Goal: Information Seeking & Learning: Learn about a topic

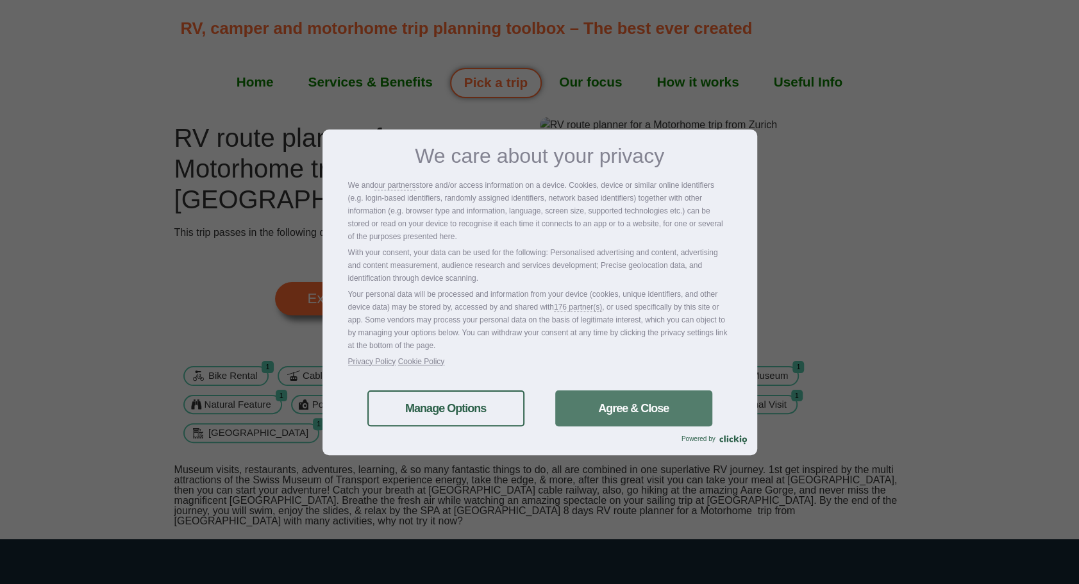
click at [599, 412] on link "Agree & Close" at bounding box center [633, 408] width 157 height 36
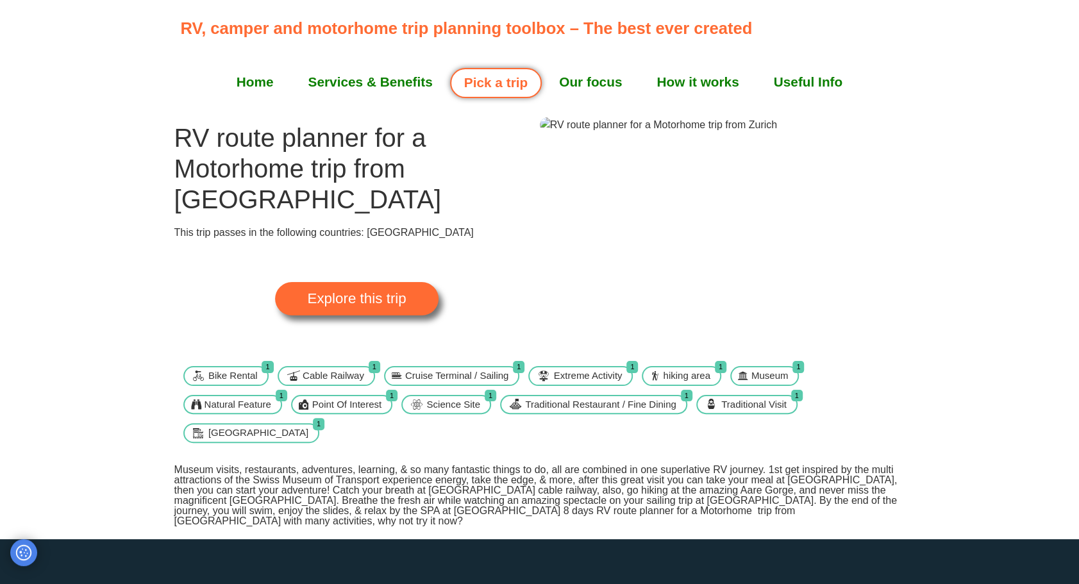
click at [681, 133] on img at bounding box center [659, 124] width 238 height 15
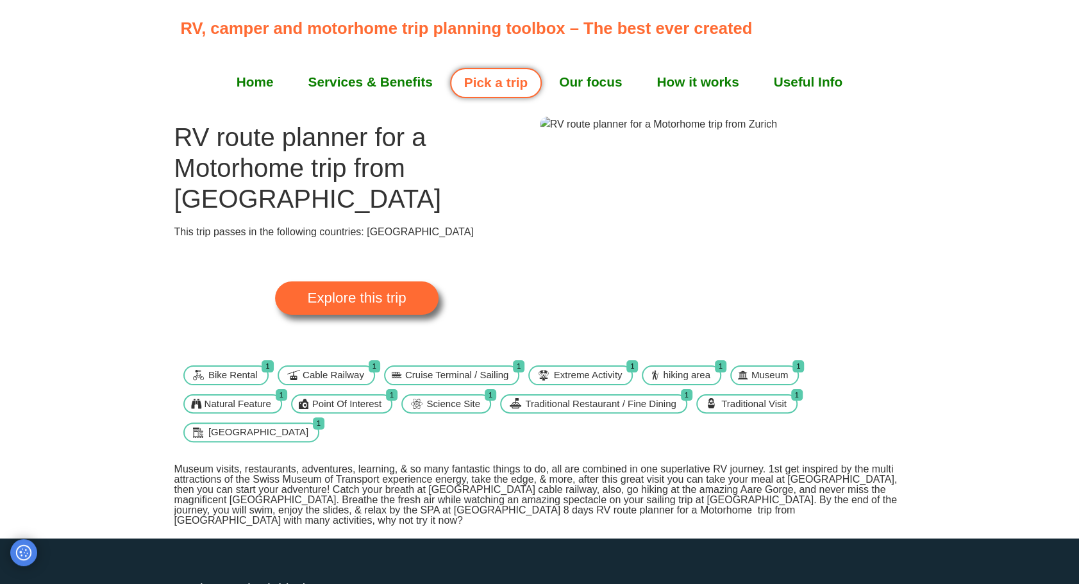
click at [373, 291] on span "Explore this trip" at bounding box center [356, 298] width 99 height 14
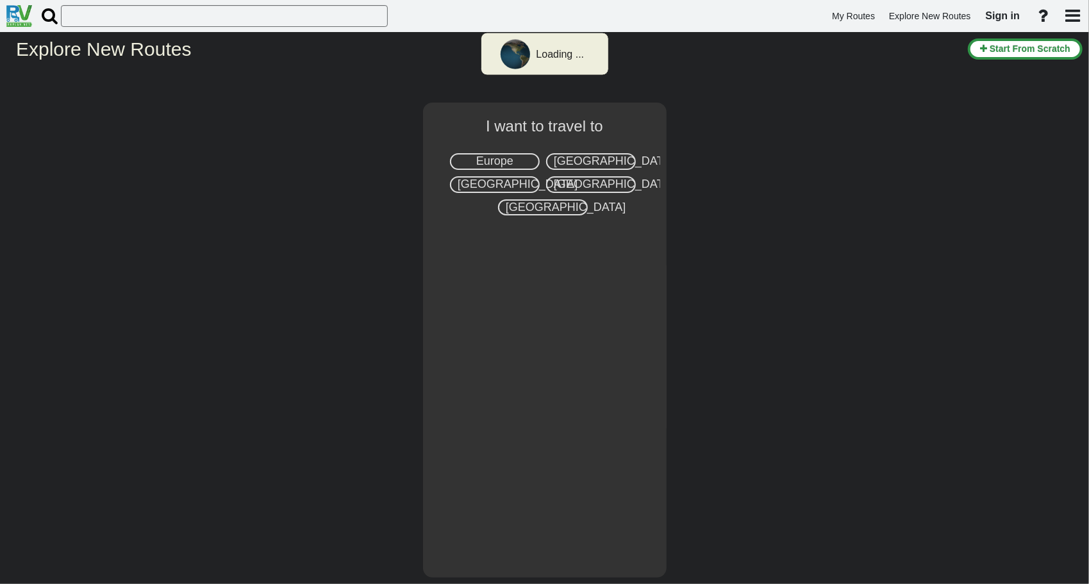
select select "number:1"
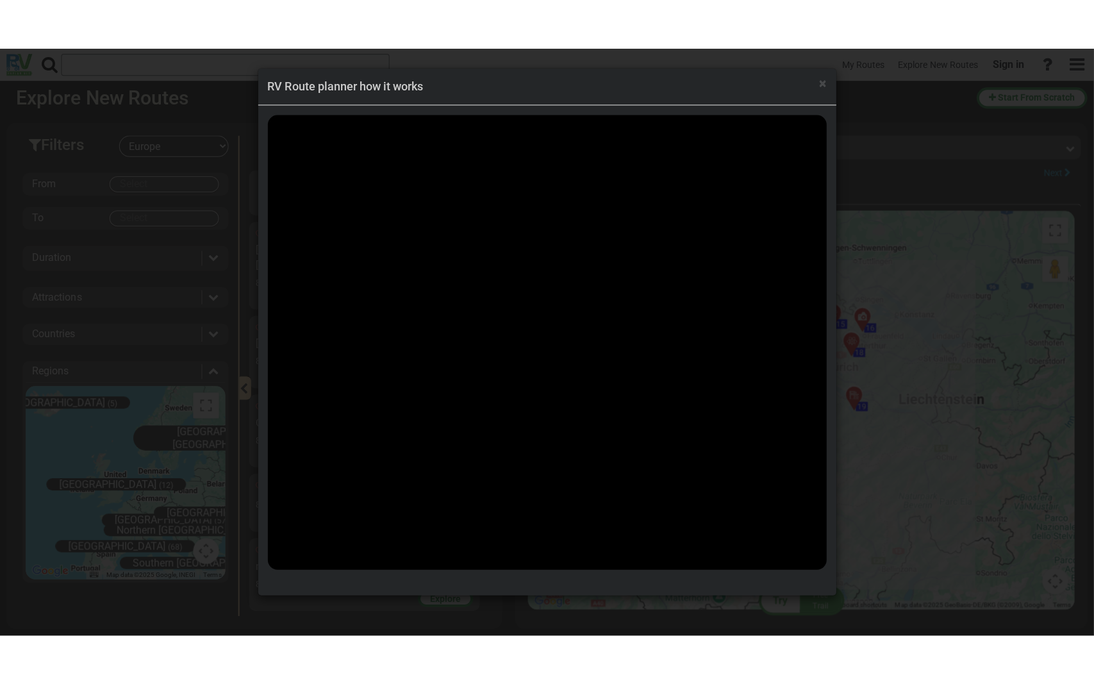
scroll to position [837, 0]
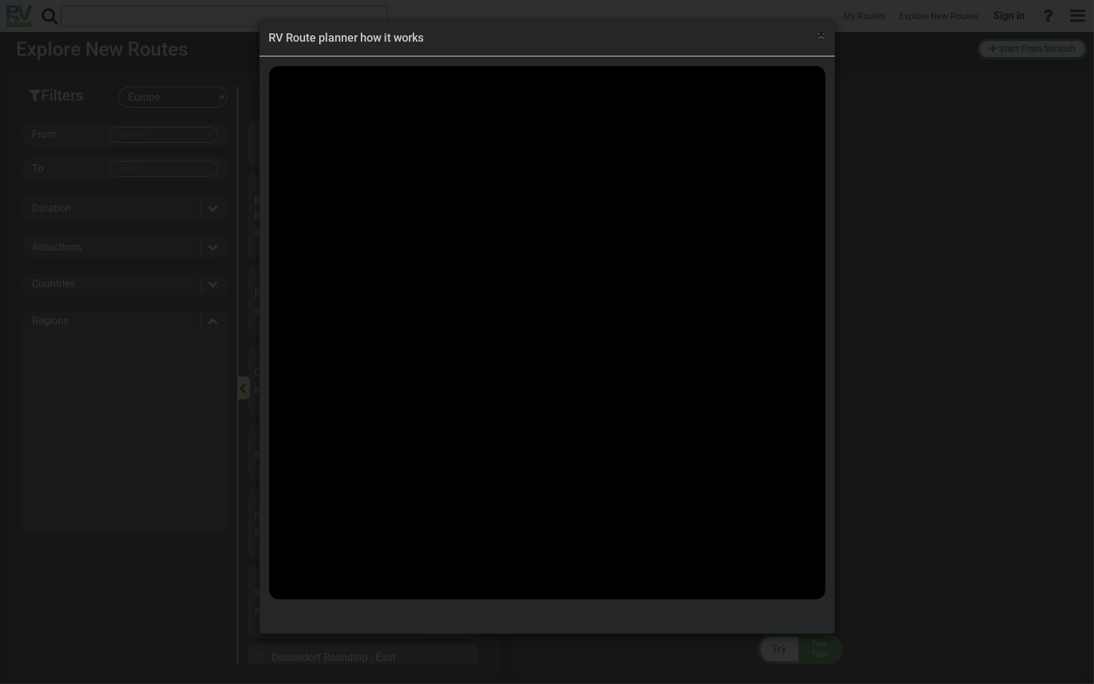
click at [822, 36] on span "×" at bounding box center [822, 34] width 7 height 15
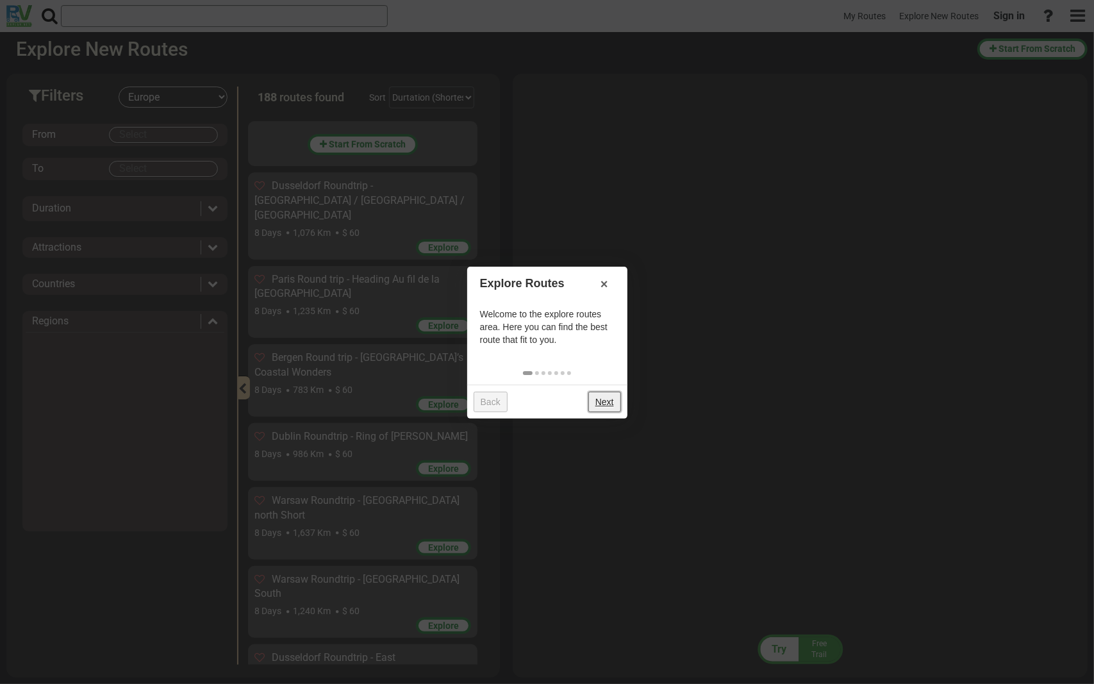
click at [601, 407] on link "Next" at bounding box center [605, 402] width 33 height 21
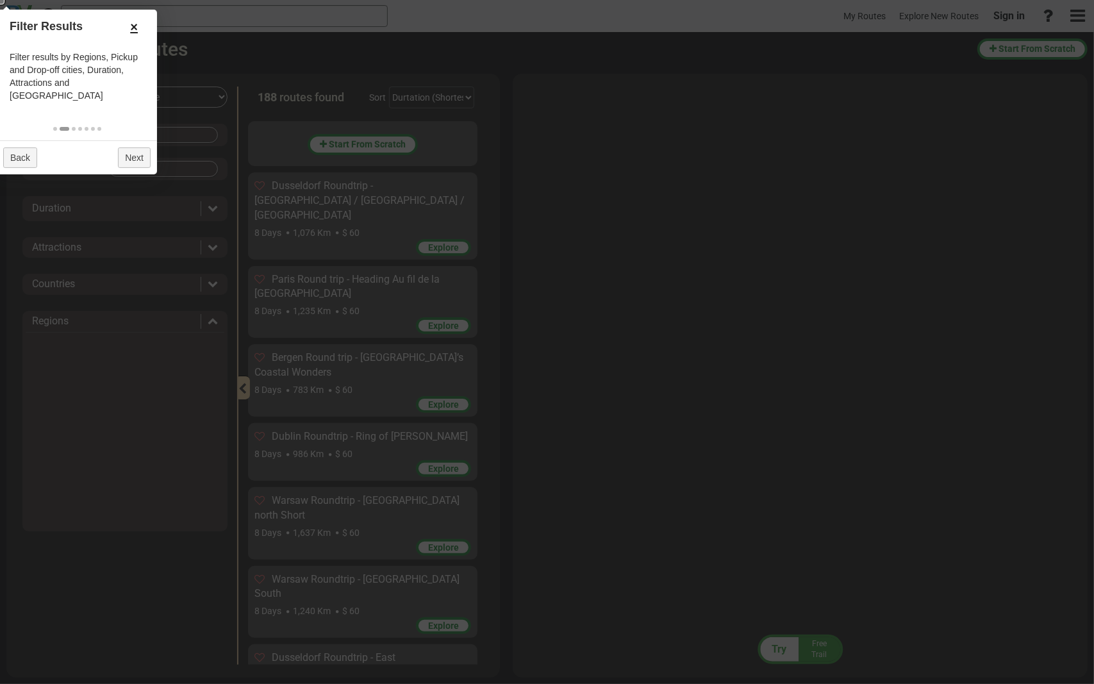
click at [136, 27] on link "×" at bounding box center [134, 27] width 21 height 22
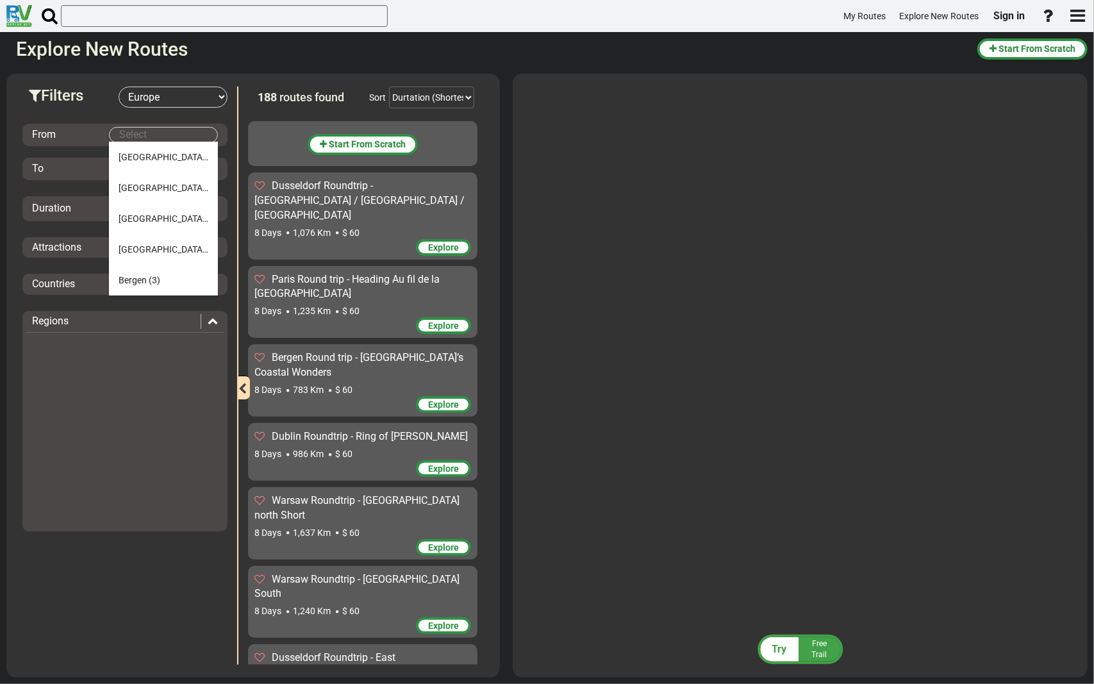
click at [147, 130] on body "My Routes Explore New Routes Sign in ×" at bounding box center [547, 342] width 1094 height 684
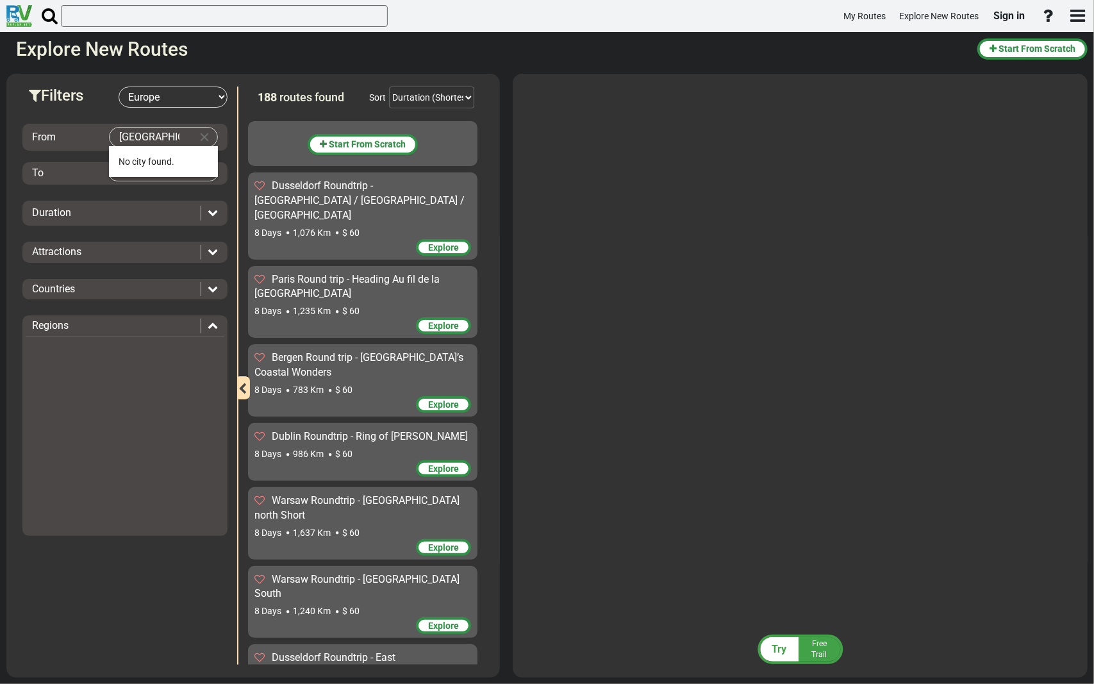
type input "switzerland"
click at [176, 98] on select "-- Select Destination -- Europe United States Canada Australia New Zealand" at bounding box center [173, 97] width 109 height 21
click at [119, 87] on select "-- Select Destination -- Europe United States Canada Australia New Zealand" at bounding box center [173, 97] width 109 height 21
click at [163, 206] on div "Duration" at bounding box center [113, 213] width 162 height 15
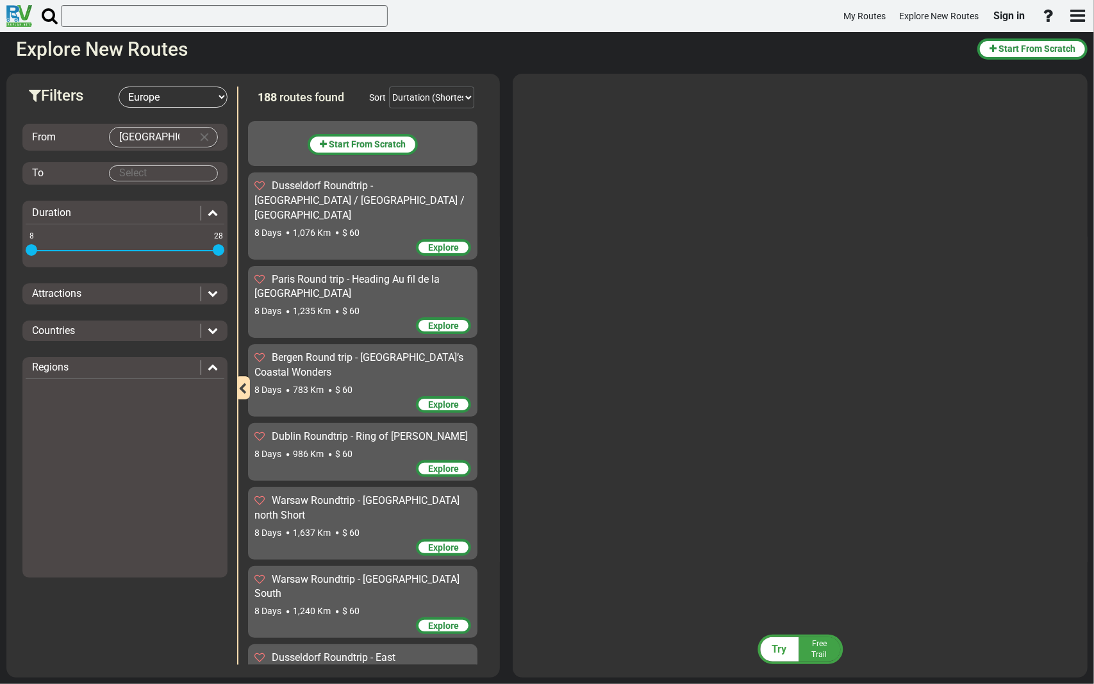
click at [80, 396] on div at bounding box center [125, 478] width 199 height 192
click at [109, 365] on div "Regions" at bounding box center [113, 367] width 162 height 15
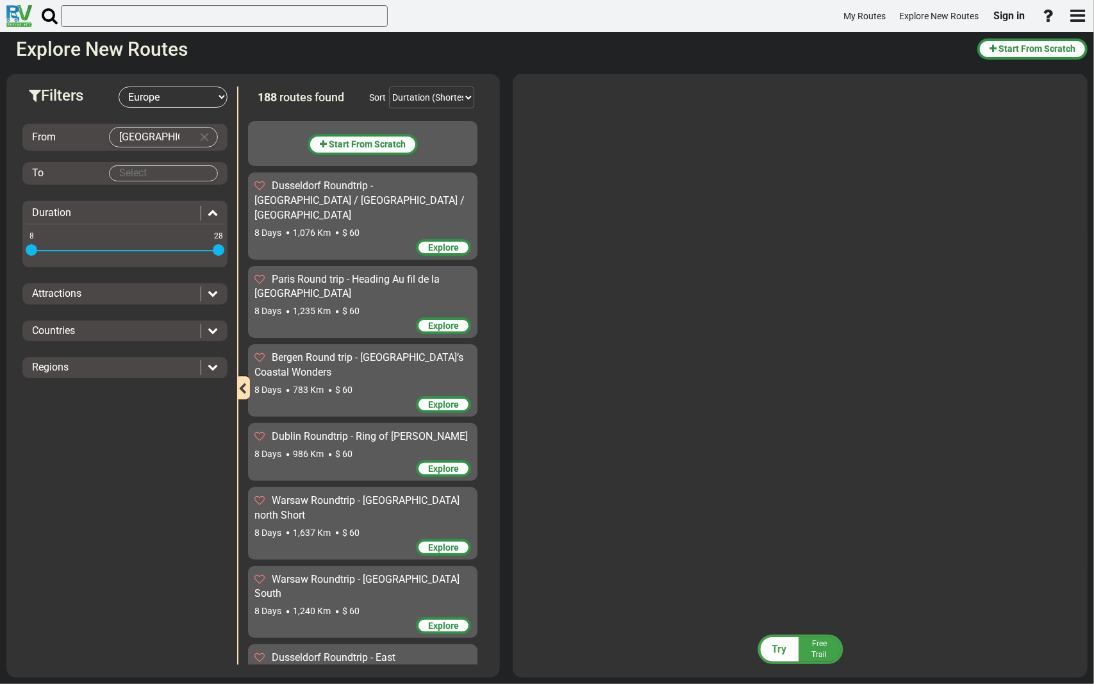
click at [218, 97] on select "-- Select Destination -- Europe United States Canada Australia New Zealand" at bounding box center [173, 97] width 109 height 21
click at [119, 87] on select "-- Select Destination -- Europe United States Canada Australia New Zealand" at bounding box center [173, 97] width 109 height 21
click at [209, 135] on button "Clear Input" at bounding box center [204, 137] width 19 height 19
click at [138, 167] on li "Zu rich (4)" at bounding box center [163, 161] width 109 height 31
type input "Zurich"
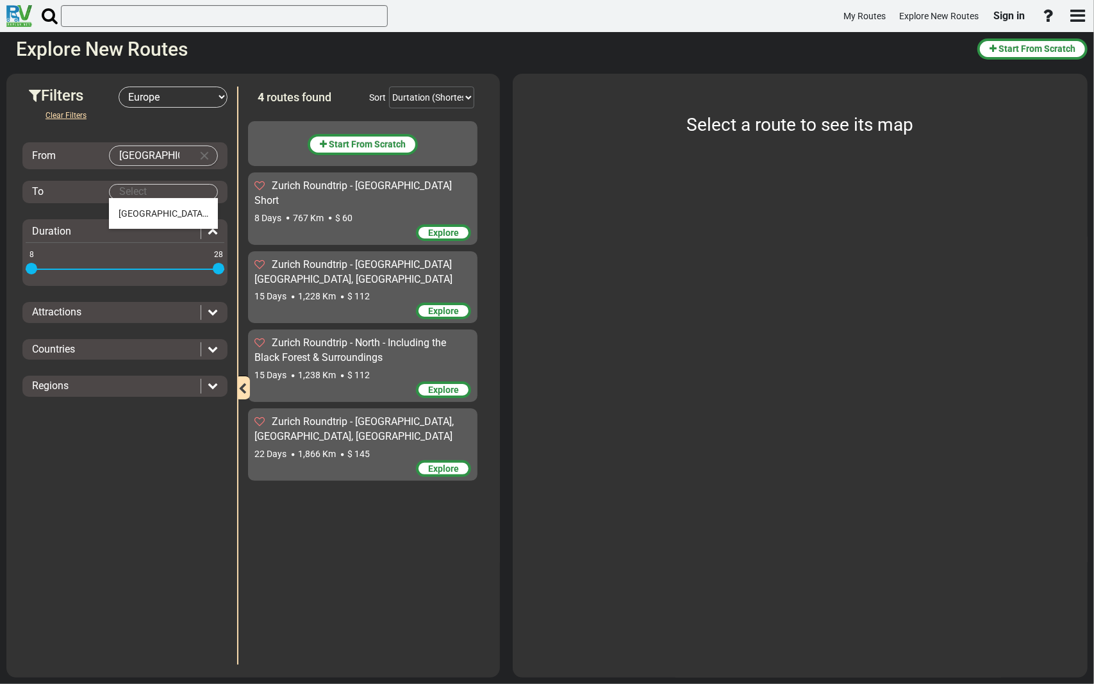
click at [142, 192] on body "My Routes Explore New Routes Sign in ×" at bounding box center [547, 342] width 1094 height 684
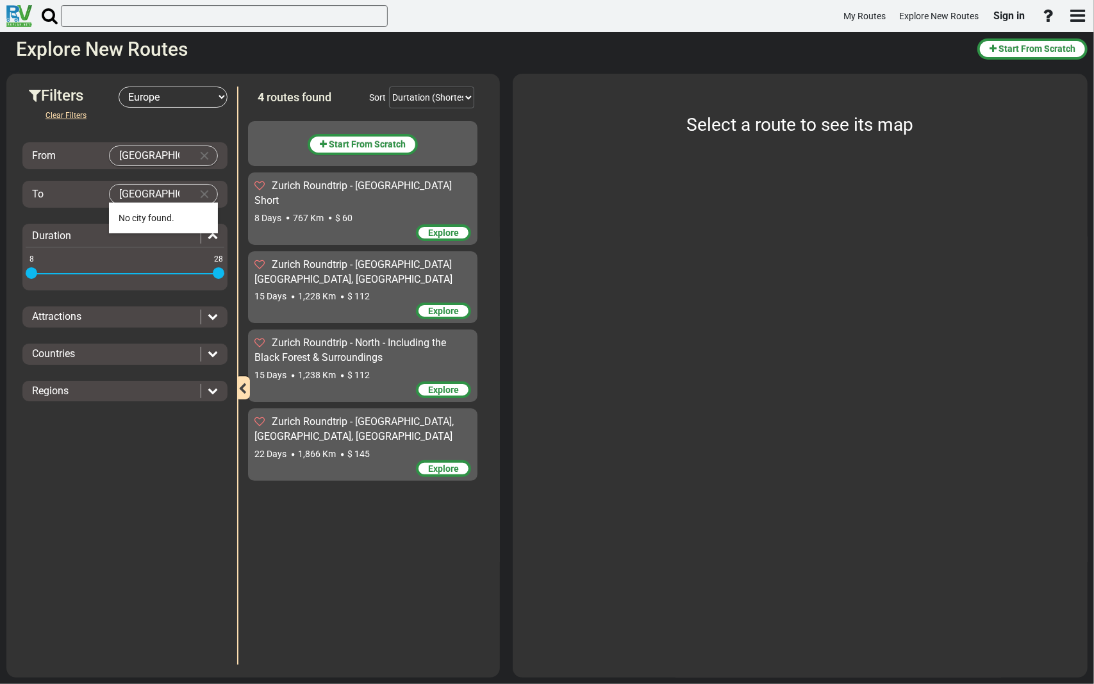
type input "italy"
click at [205, 194] on button "Clear Input" at bounding box center [204, 194] width 19 height 19
type input "m"
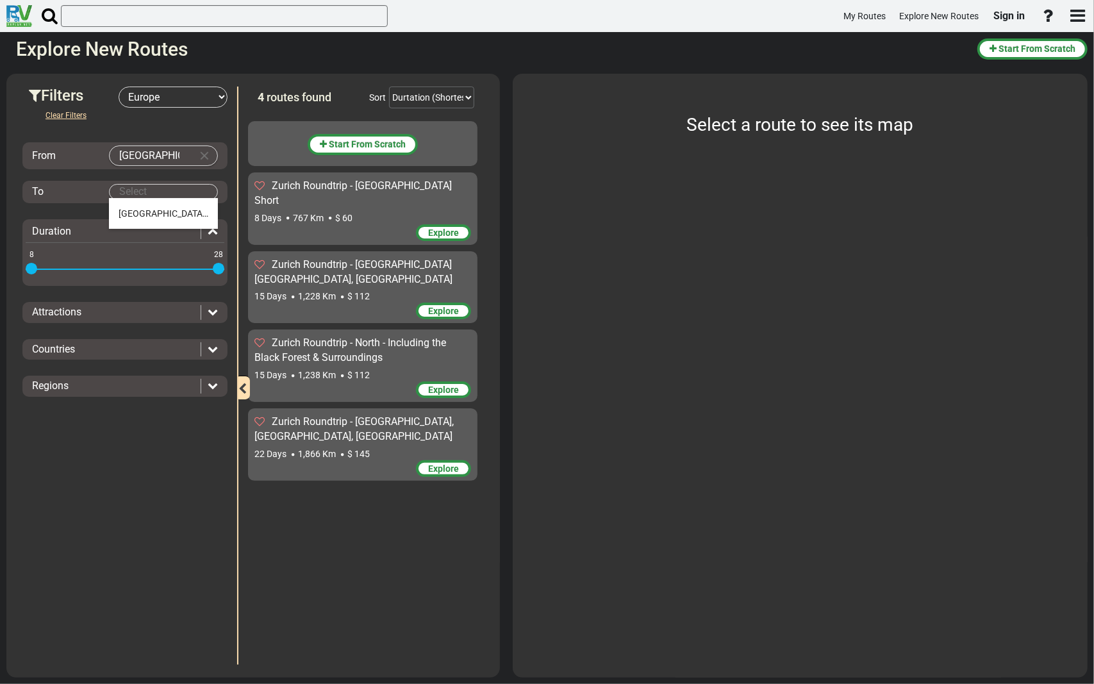
click at [137, 191] on body "My Routes Explore New Routes Sign in ×" at bounding box center [547, 342] width 1094 height 684
click at [126, 214] on span "Zurich" at bounding box center [164, 213] width 90 height 10
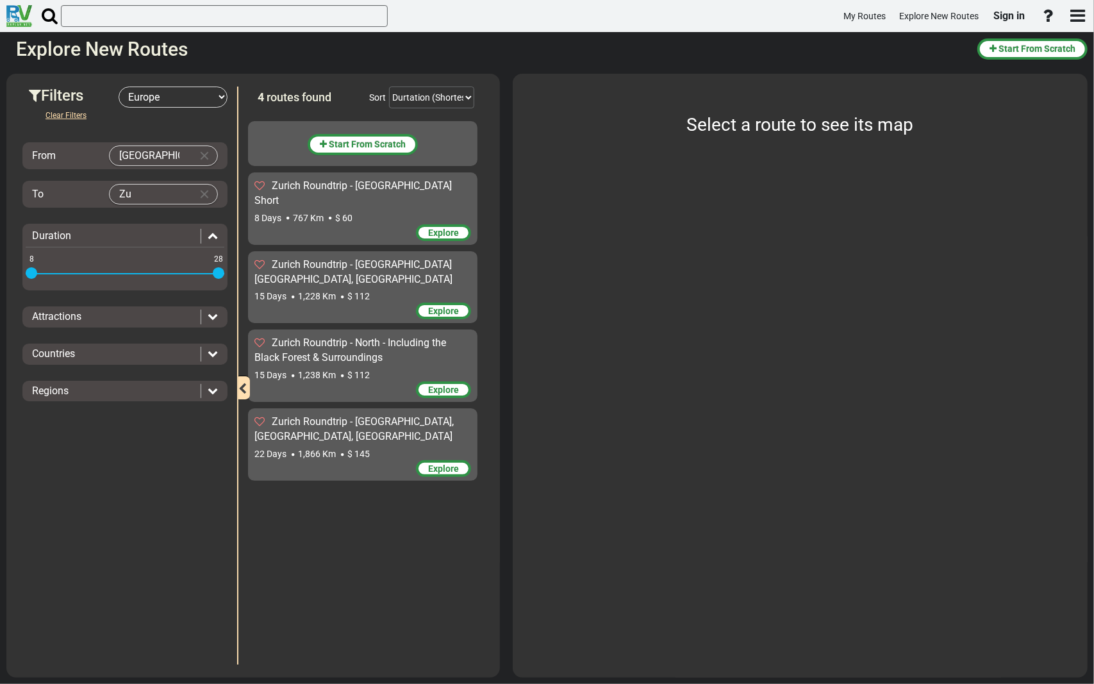
type input "Z"
type input "c"
type input "milan"
click at [171, 150] on input "Zurich" at bounding box center [151, 155] width 82 height 19
type input "Z"
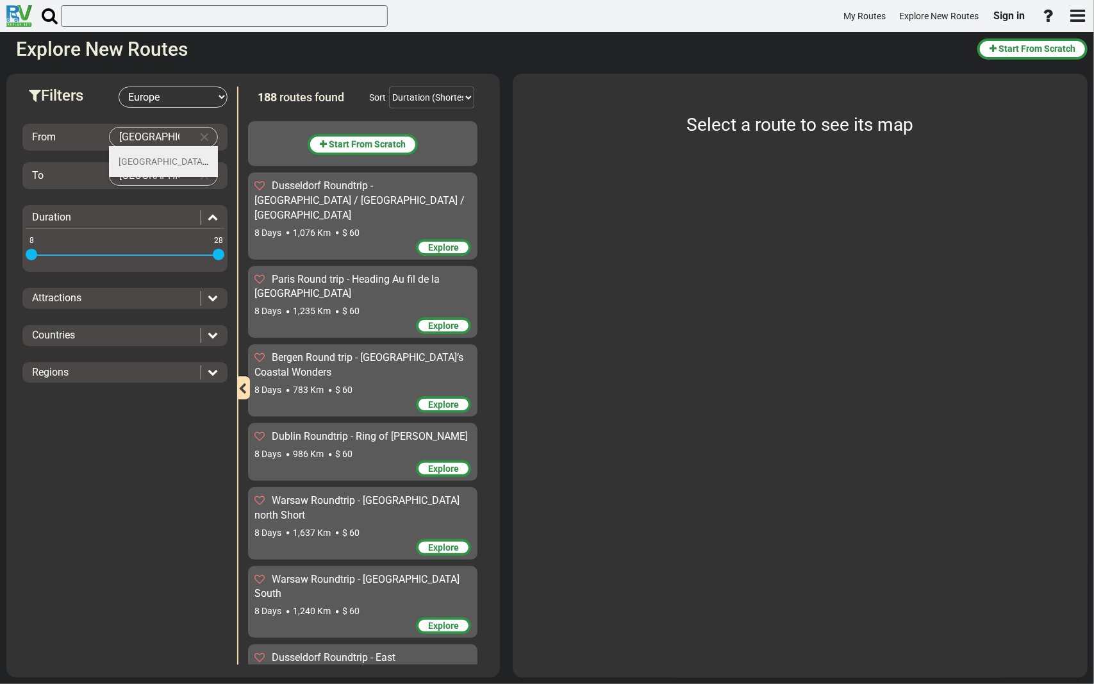
click at [135, 162] on span "Milan" at bounding box center [164, 161] width 90 height 10
type input "Milan"
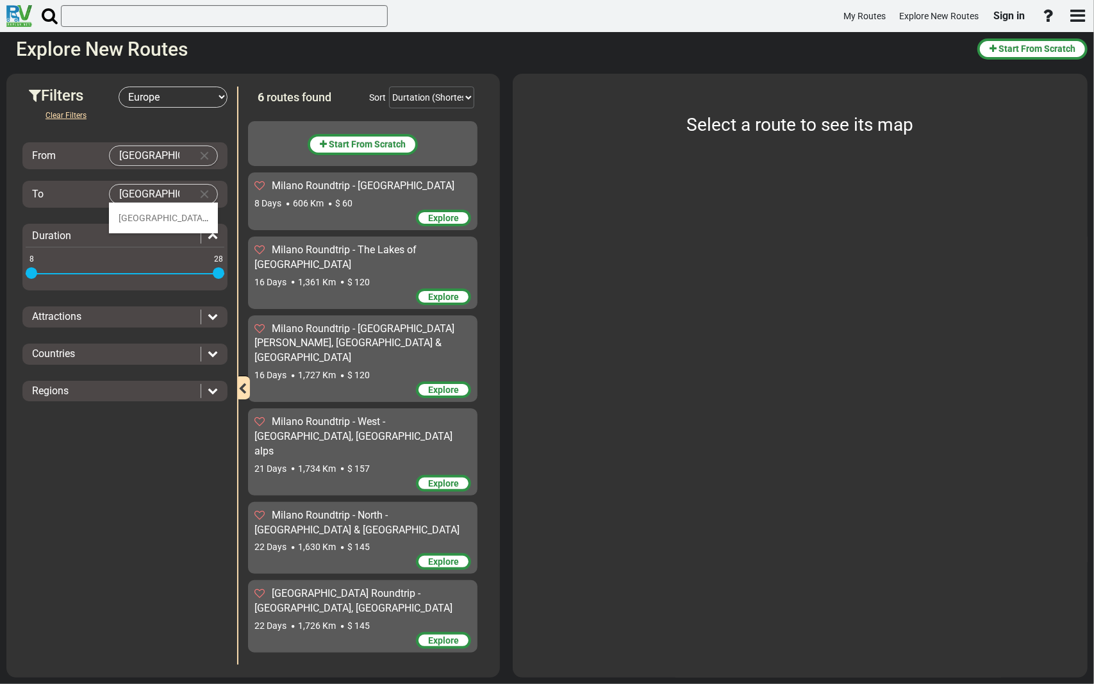
click at [153, 194] on body "My Routes Explore New Routes Sign in ×" at bounding box center [547, 342] width 1094 height 684
type input "m"
type input "z"
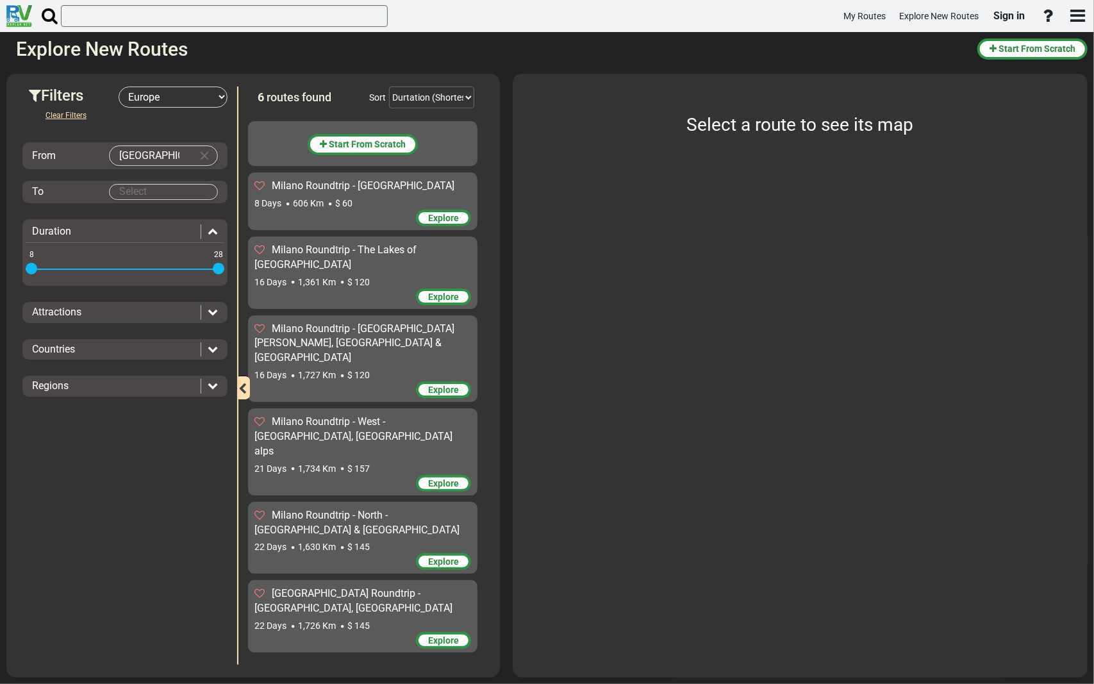
click at [366, 583] on div "Milano Roundtrip - South West - West Italy, South Switzerland 22 Days 1,726 Km …" at bounding box center [363, 610] width 217 height 46
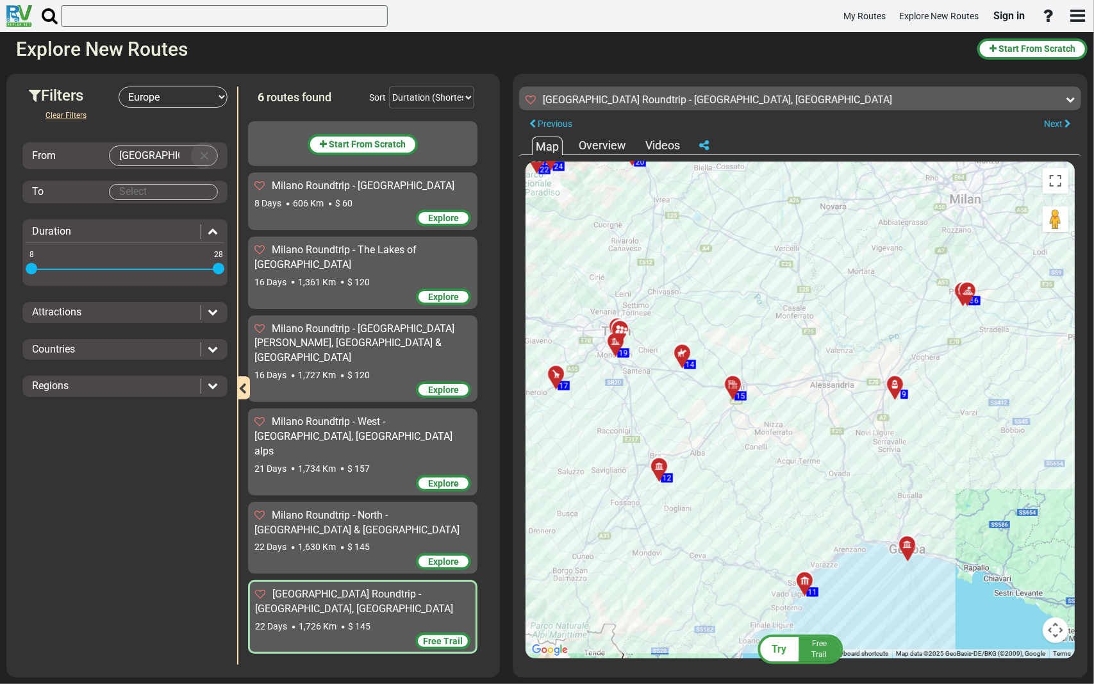
click at [203, 150] on button "Clear Input" at bounding box center [204, 155] width 19 height 19
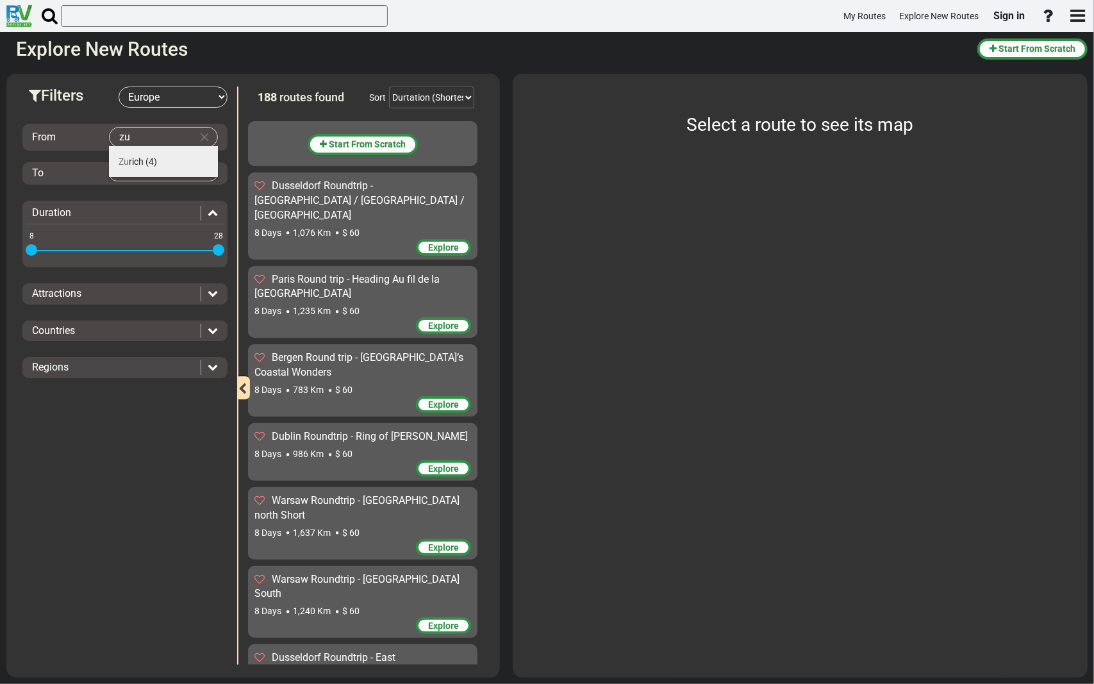
click at [134, 164] on span "Zu rich" at bounding box center [131, 161] width 25 height 10
type input "Zurich"
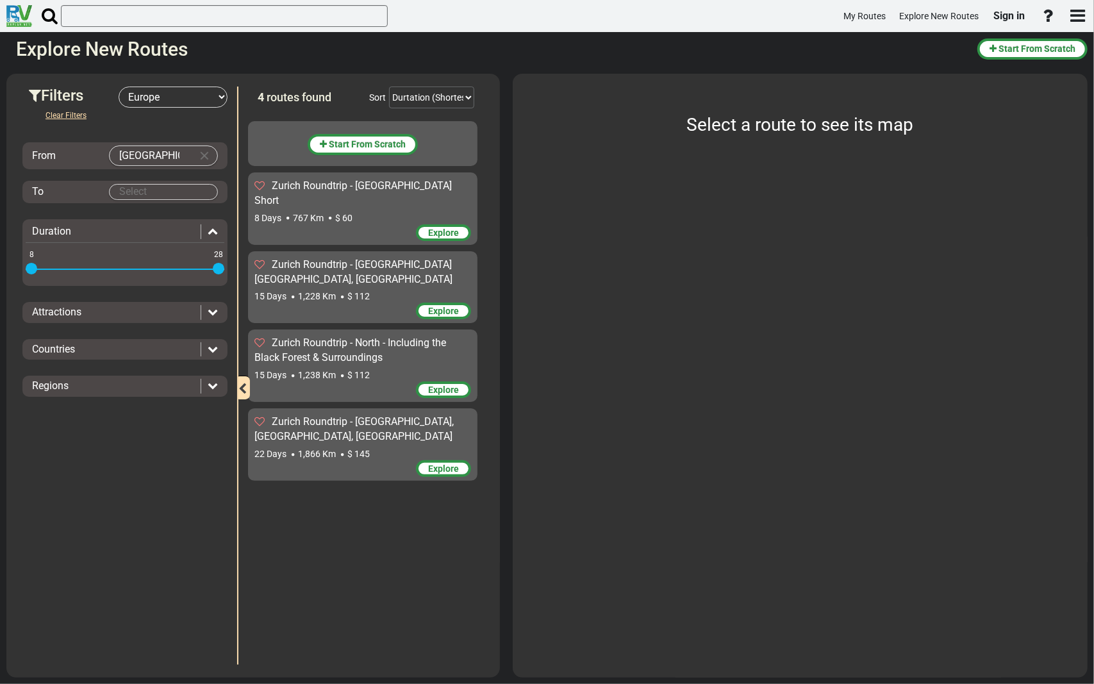
click at [340, 432] on div "Zurich Roundtrip - South - Austria Tirol, Italy, Switzerland 22 Days 1,866 Km $…" at bounding box center [363, 438] width 217 height 46
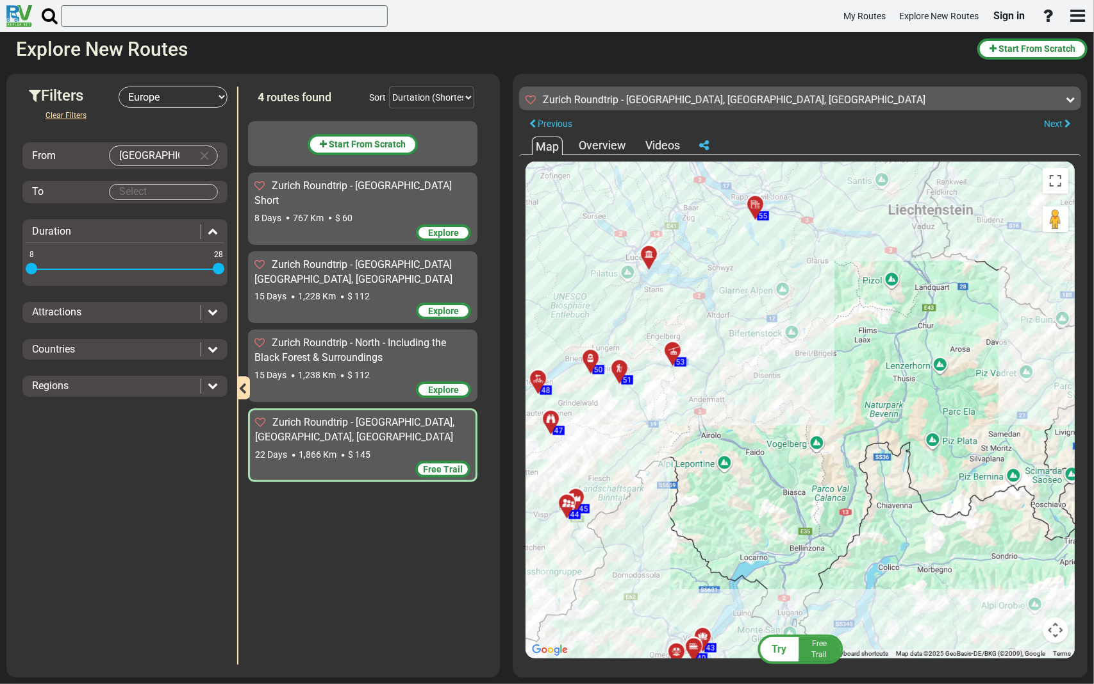
click at [873, 340] on div "To activate drag with keyboard, press Alt + Enter. Once in keyboard drag state,…" at bounding box center [800, 410] width 549 height 497
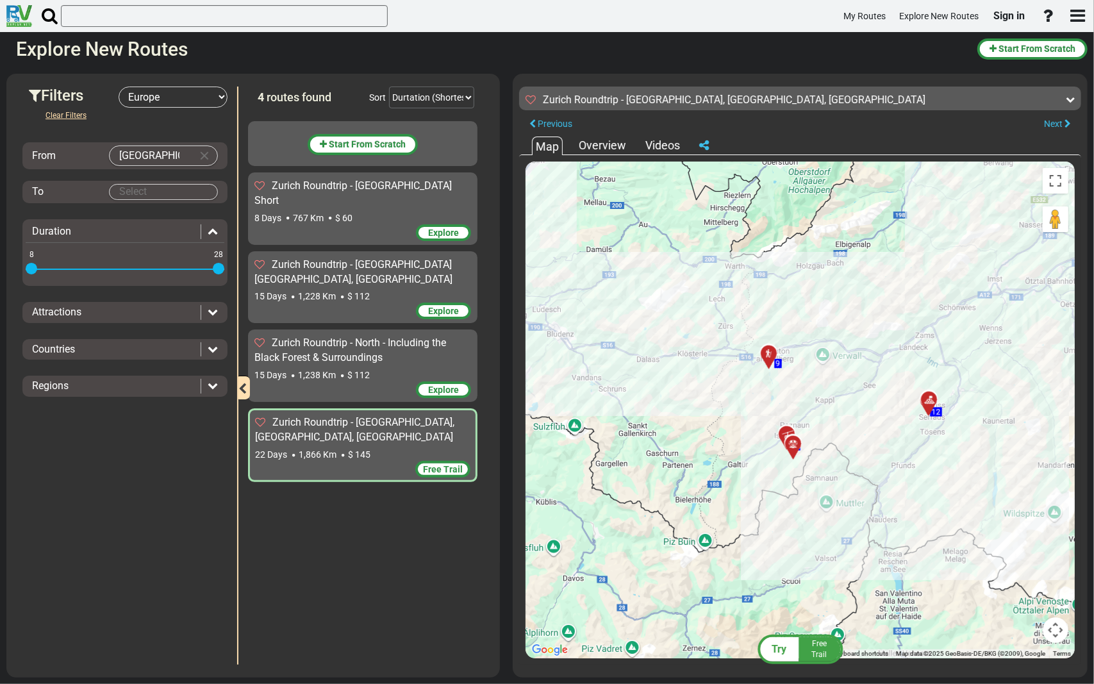
click at [852, 428] on div "To activate drag with keyboard, press Alt + Enter. Once in keyboard drag state,…" at bounding box center [800, 410] width 549 height 497
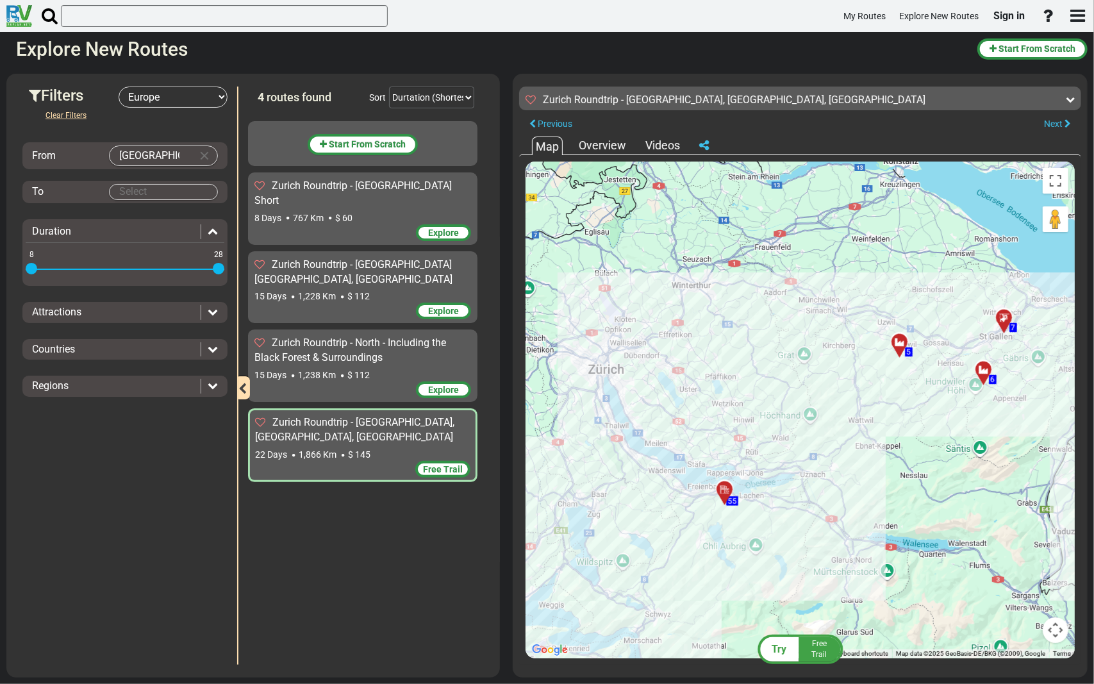
click at [362, 336] on div "Zurich Roundtrip - North - Including the Black Forest & Surroundings" at bounding box center [363, 350] width 217 height 29
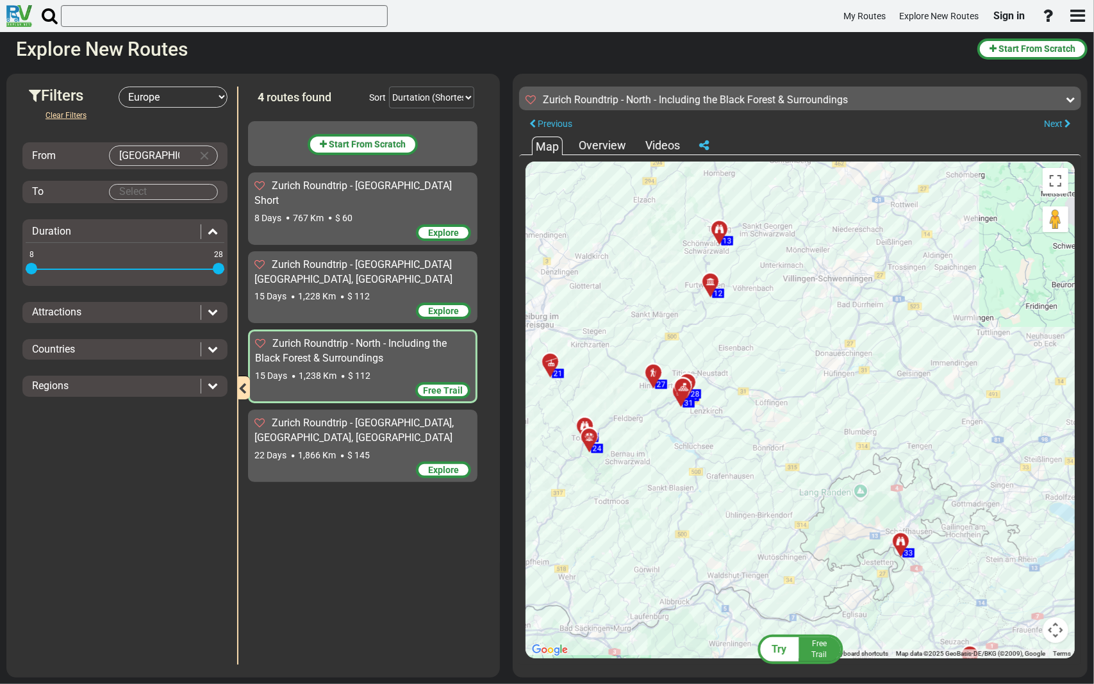
click at [183, 312] on div "Attractions" at bounding box center [116, 312] width 169 height 15
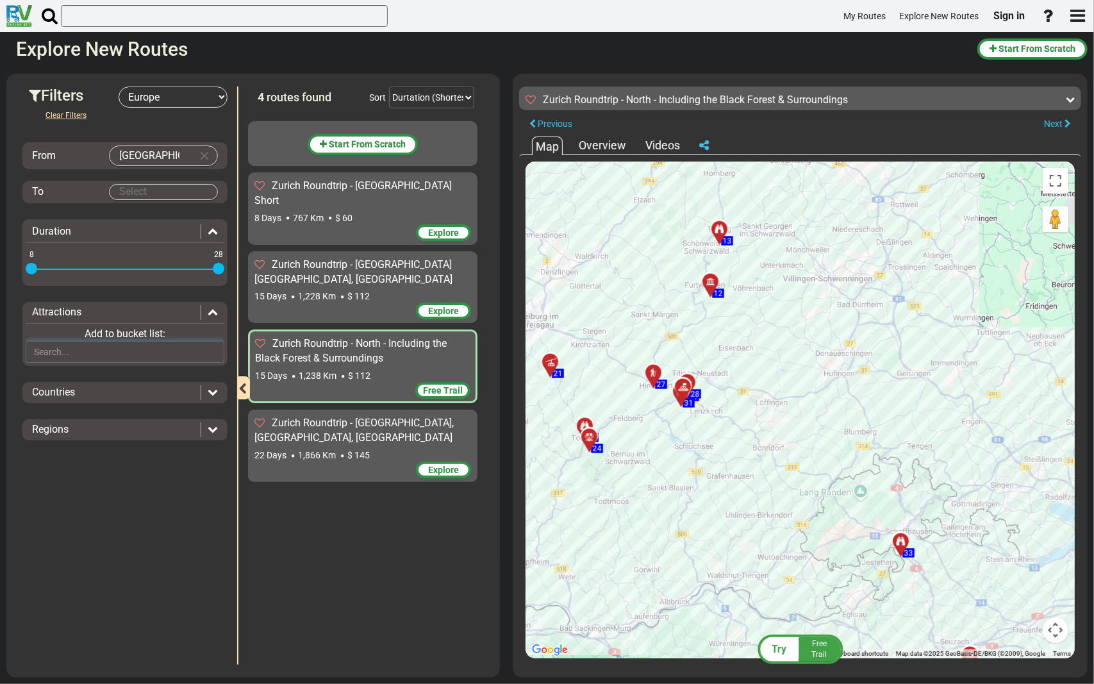
click at [115, 354] on input "text" at bounding box center [125, 352] width 199 height 22
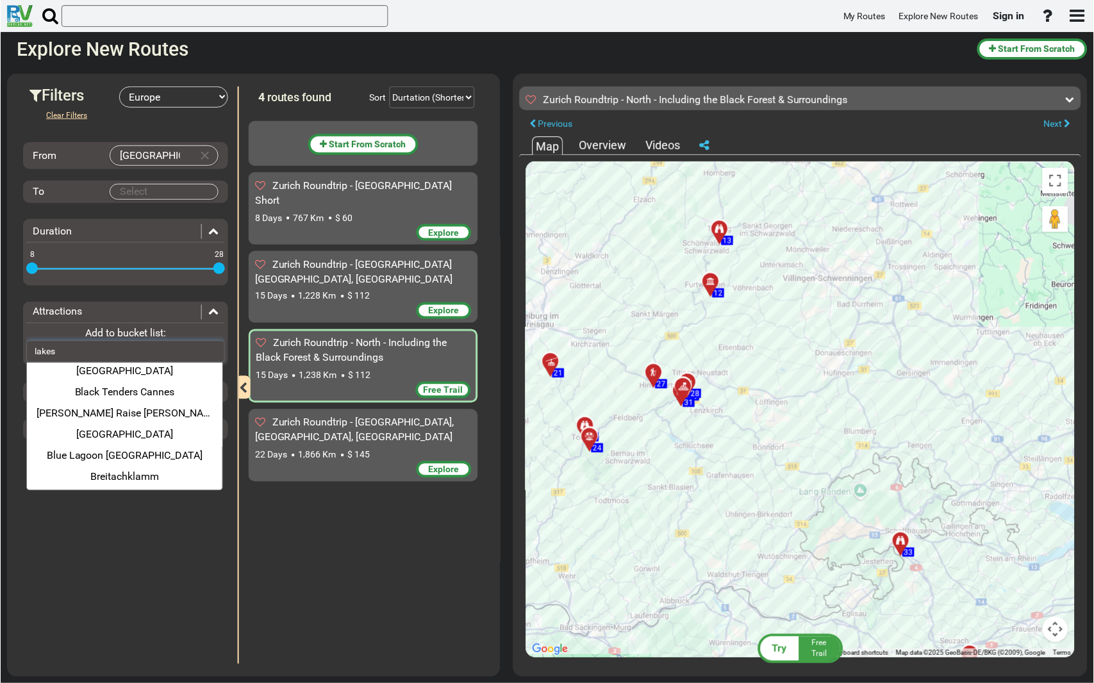
scroll to position [427, 0]
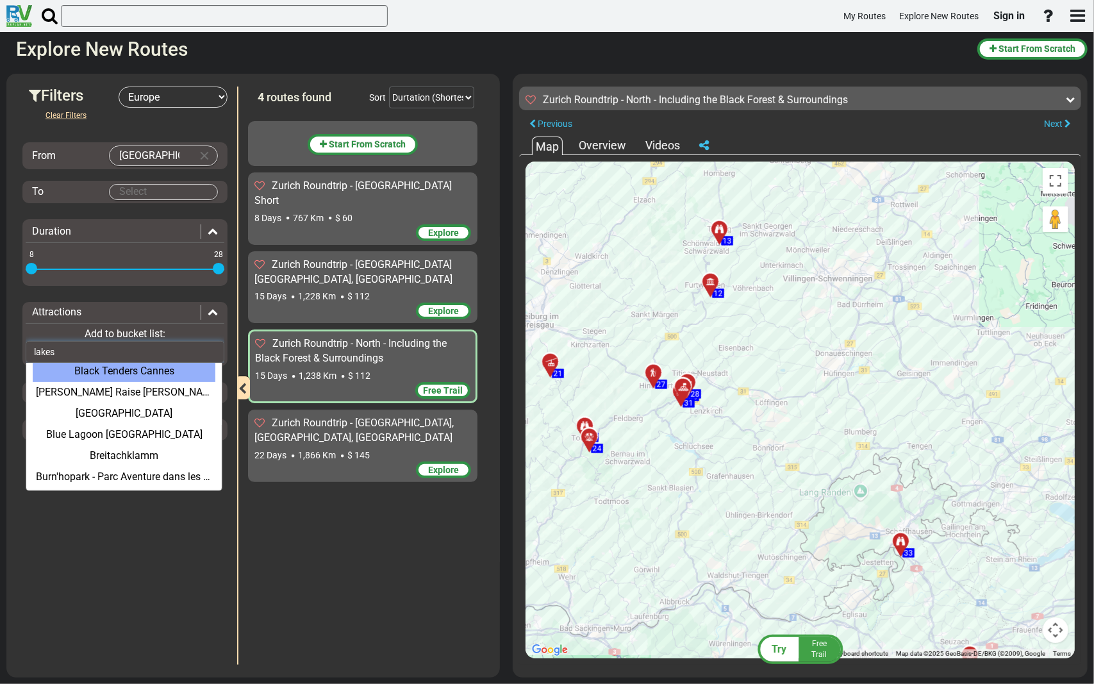
type input "lakes"
